Goal: Navigation & Orientation: Find specific page/section

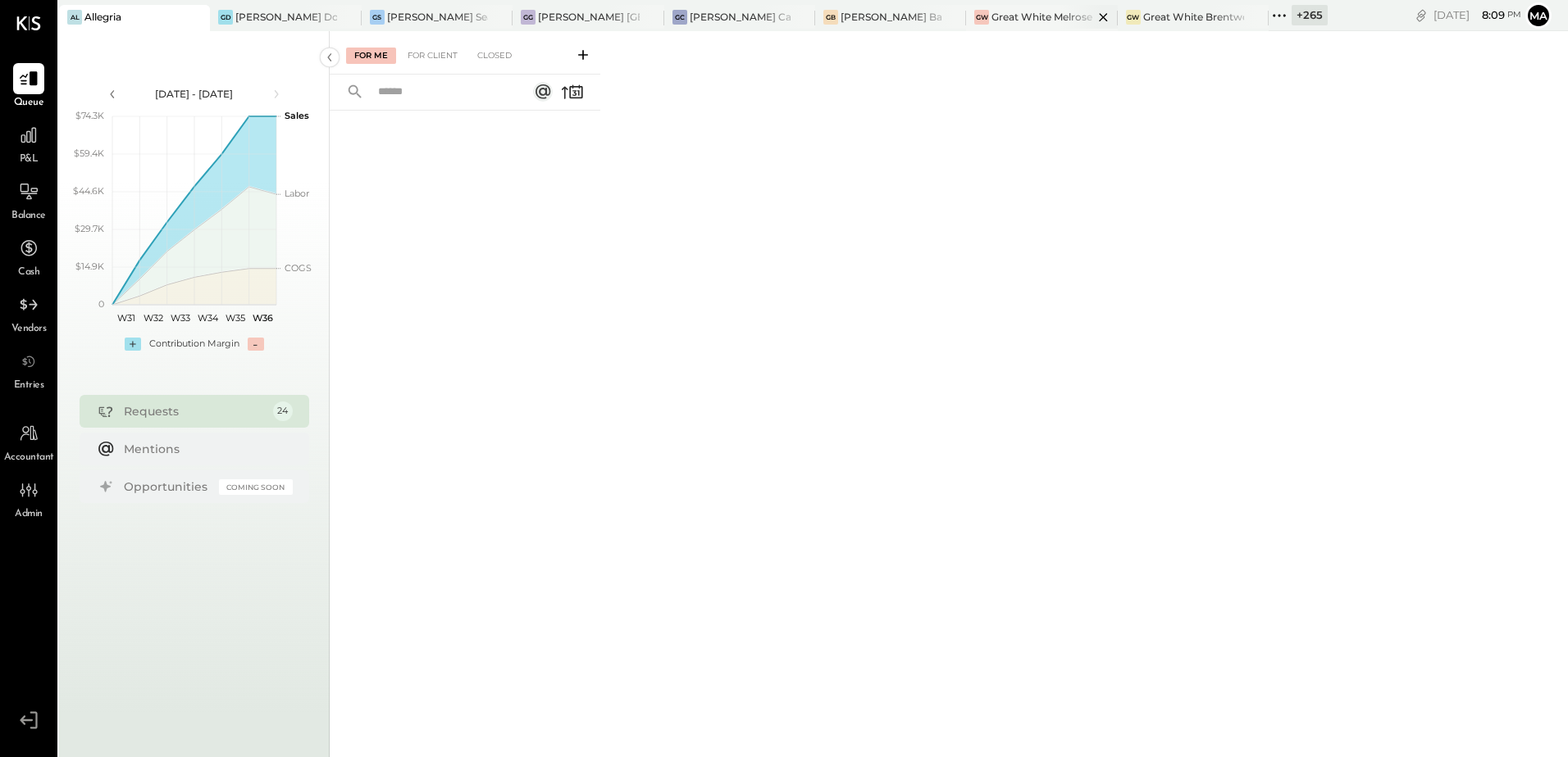
click at [999, 17] on div "Great White Melrose" at bounding box center [1041, 16] width 101 height 14
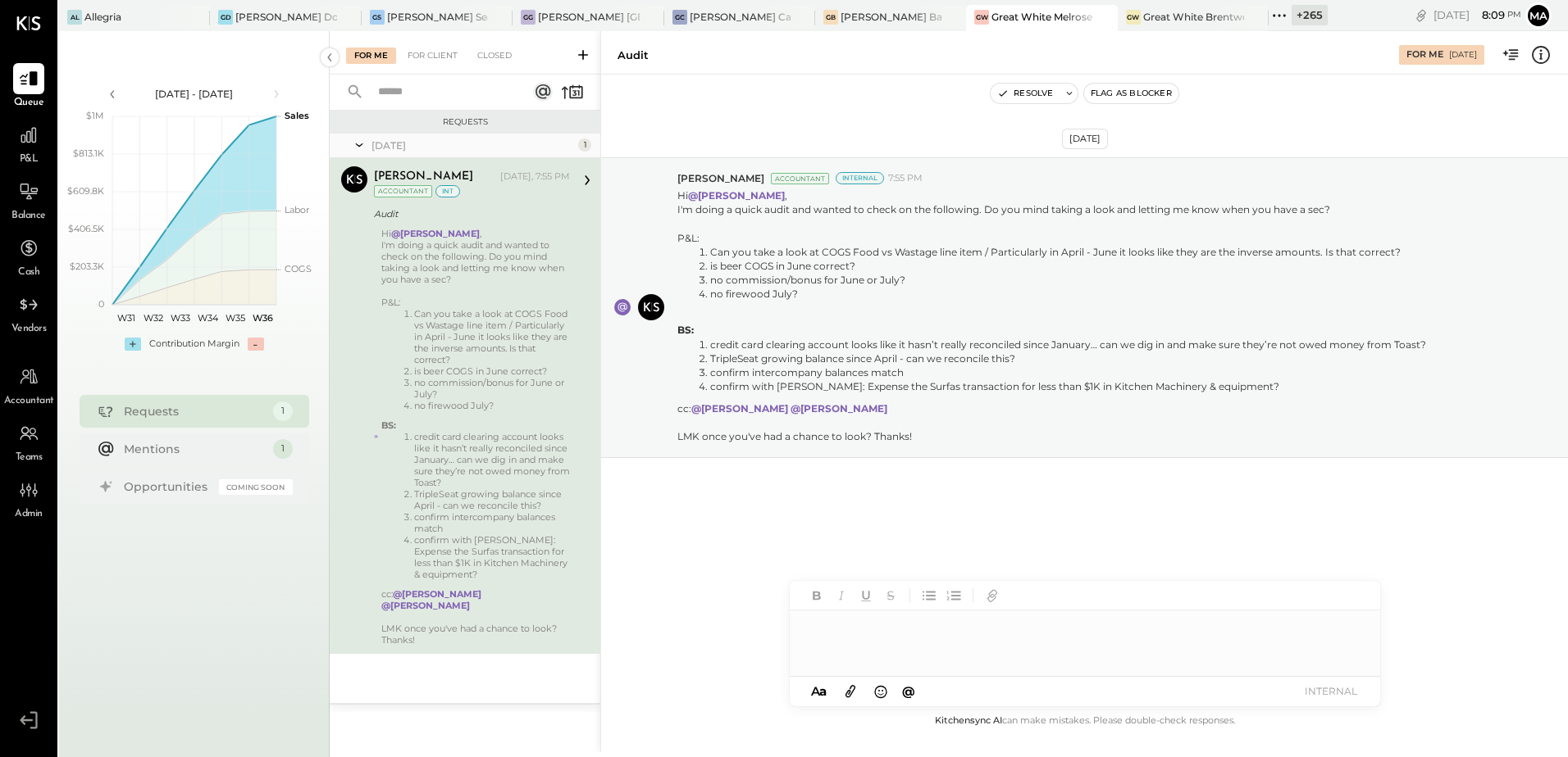
click at [732, 634] on div "[DATE] [PERSON_NAME] Accountant Internal 7:55 PM Hi @[PERSON_NAME] , I'm doing …" at bounding box center [1084, 393] width 967 height 636
